Goal: Contribute content

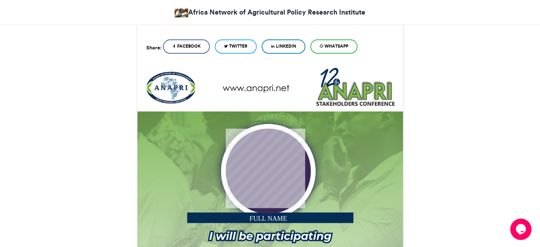
scroll to position [142, 0]
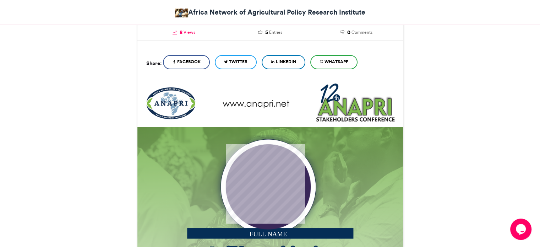
click at [191, 29] on span "Views" at bounding box center [190, 32] width 12 height 6
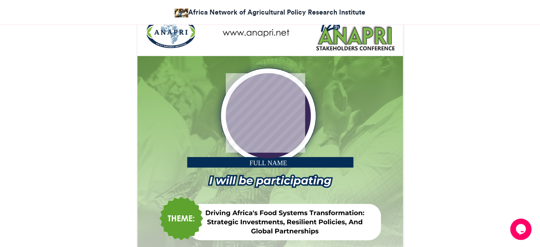
scroll to position [71, 0]
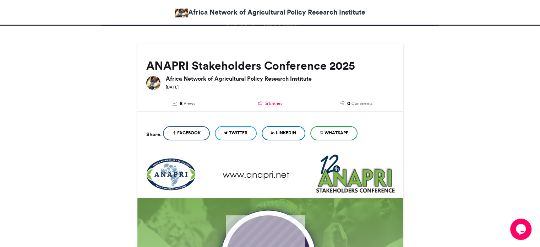
click at [267, 103] on span "5" at bounding box center [266, 104] width 3 height 8
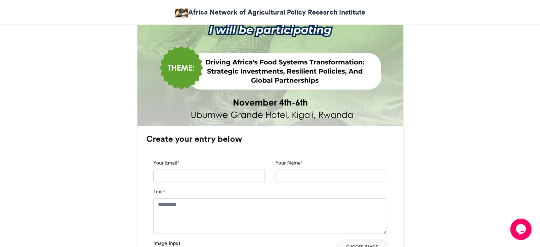
scroll to position [398, 0]
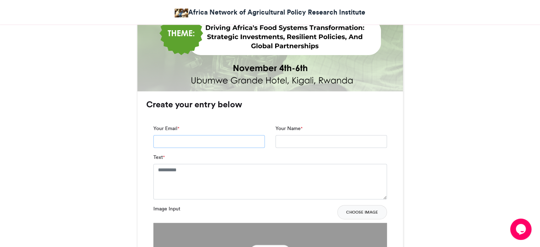
click at [215, 137] on input "Your Email *" at bounding box center [209, 141] width 112 height 13
type input "**********"
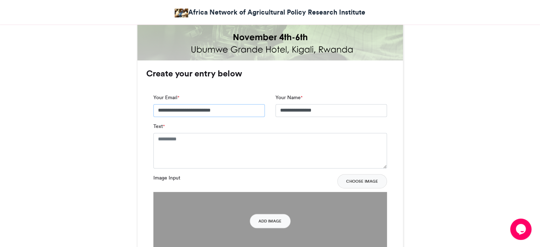
scroll to position [469, 0]
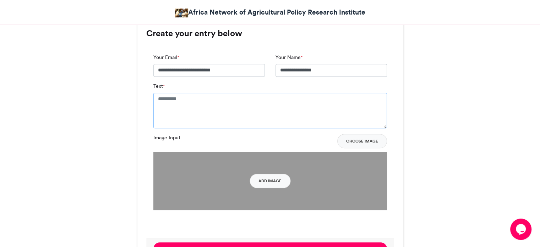
click at [244, 110] on textarea "Text *" at bounding box center [270, 111] width 234 height 36
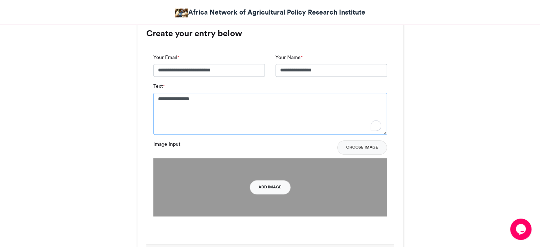
type textarea "**********"
click at [266, 189] on button "Add Image" at bounding box center [270, 187] width 41 height 14
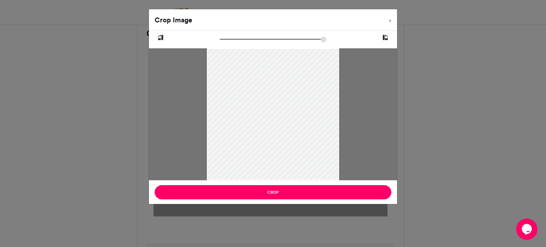
drag, startPoint x: 269, startPoint y: 135, endPoint x: 267, endPoint y: 157, distance: 22.1
click at [267, 157] on div at bounding box center [273, 125] width 132 height 156
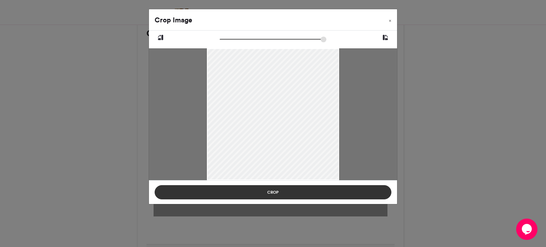
click at [301, 195] on button "Crop" at bounding box center [273, 192] width 237 height 14
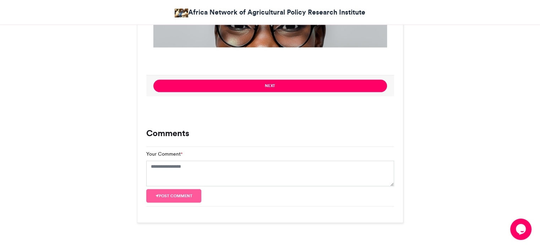
scroll to position [655, 0]
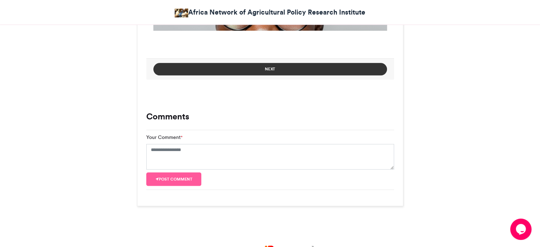
click at [274, 67] on button "Next" at bounding box center [270, 69] width 234 height 12
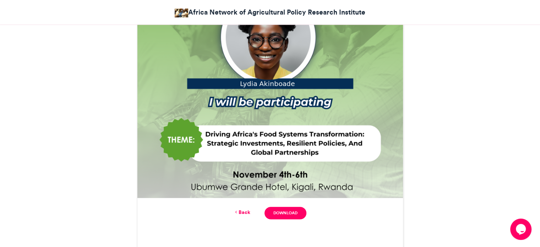
scroll to position [304, 0]
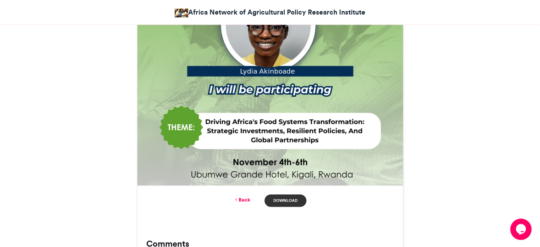
click at [297, 197] on link "Download" at bounding box center [286, 200] width 42 height 12
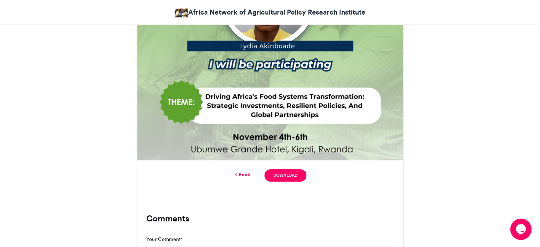
scroll to position [375, 0]
